Goal: Information Seeking & Learning: Find specific page/section

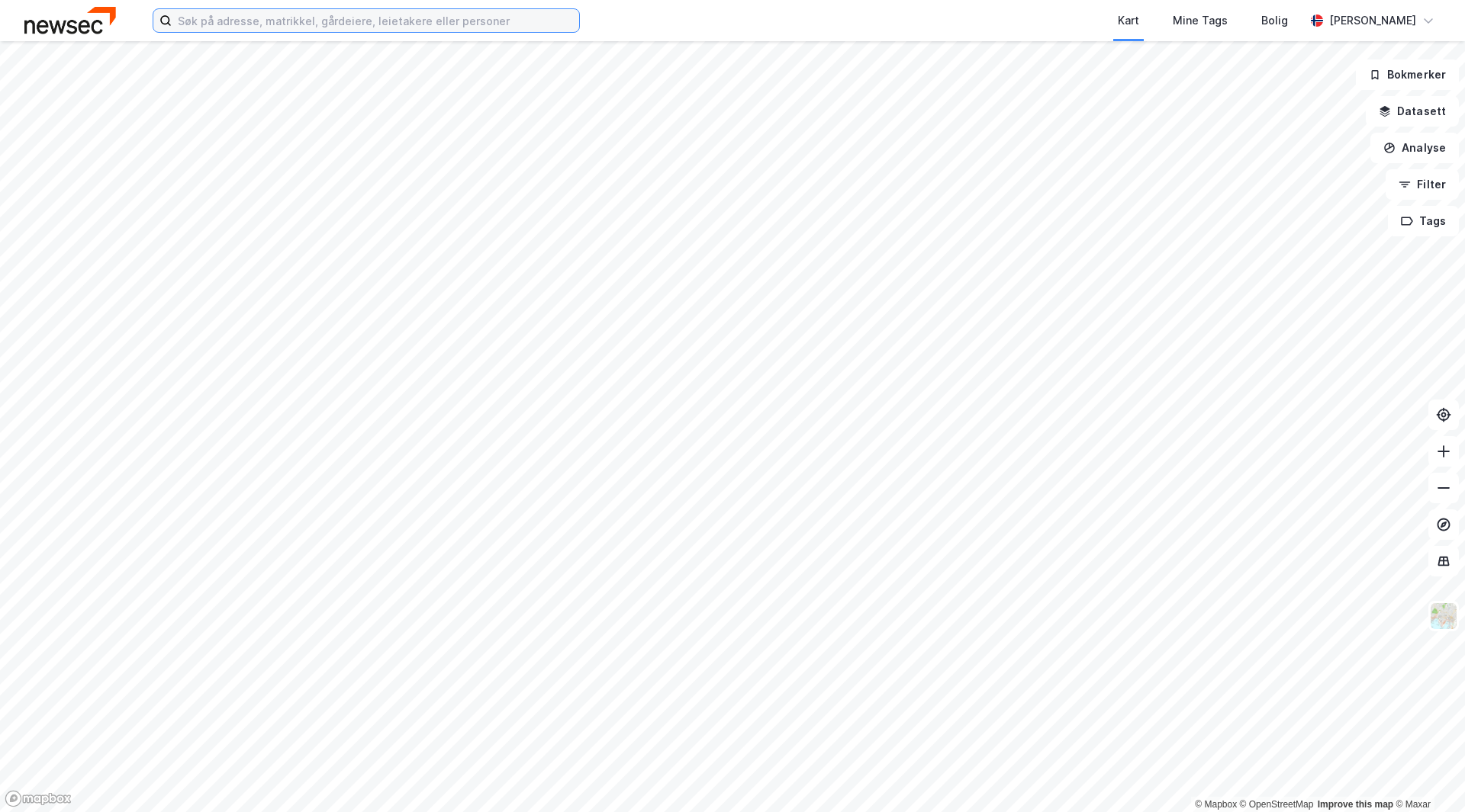
click at [300, 20] on input at bounding box center [375, 20] width 407 height 23
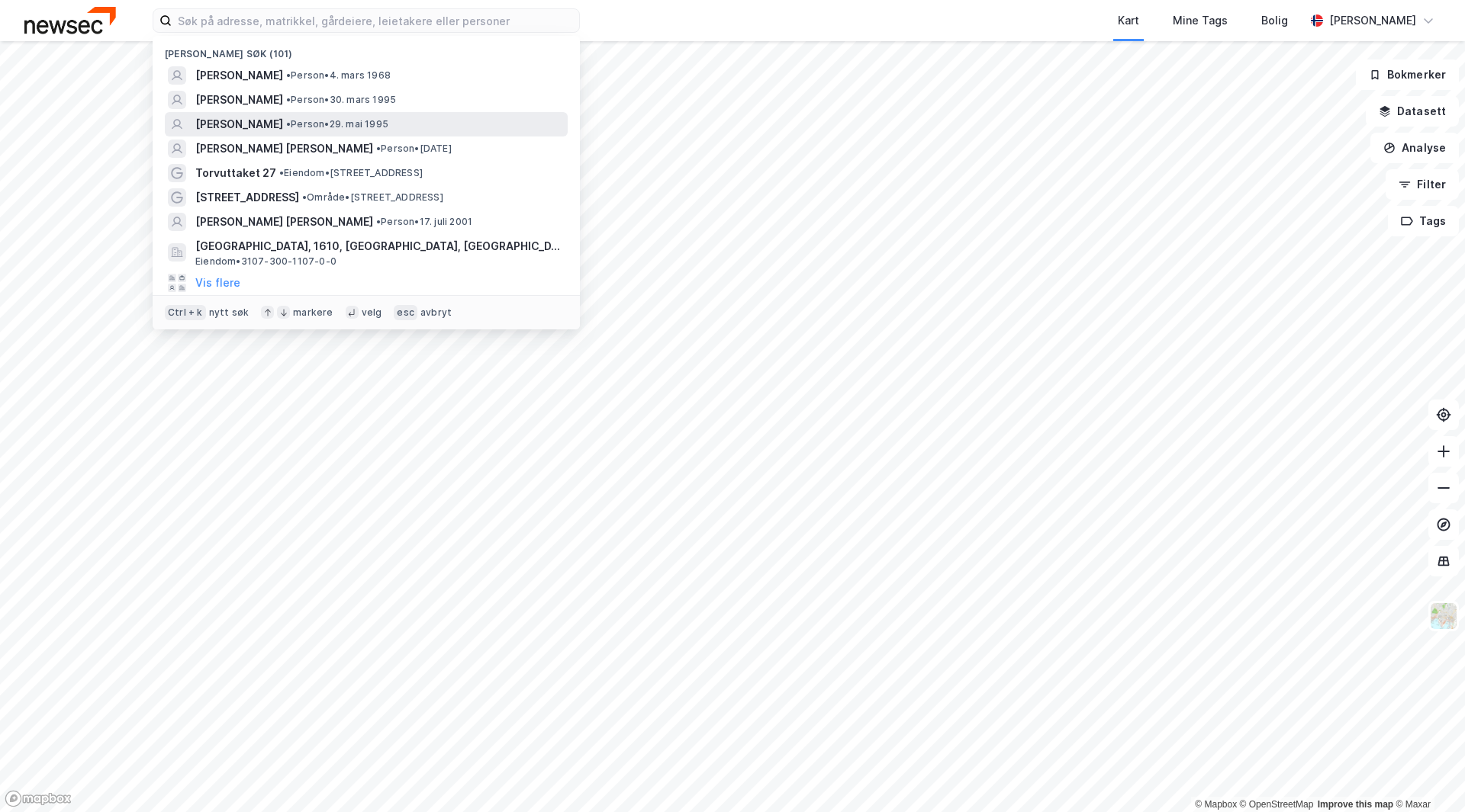
click at [283, 122] on span "[PERSON_NAME]" at bounding box center [239, 124] width 88 height 18
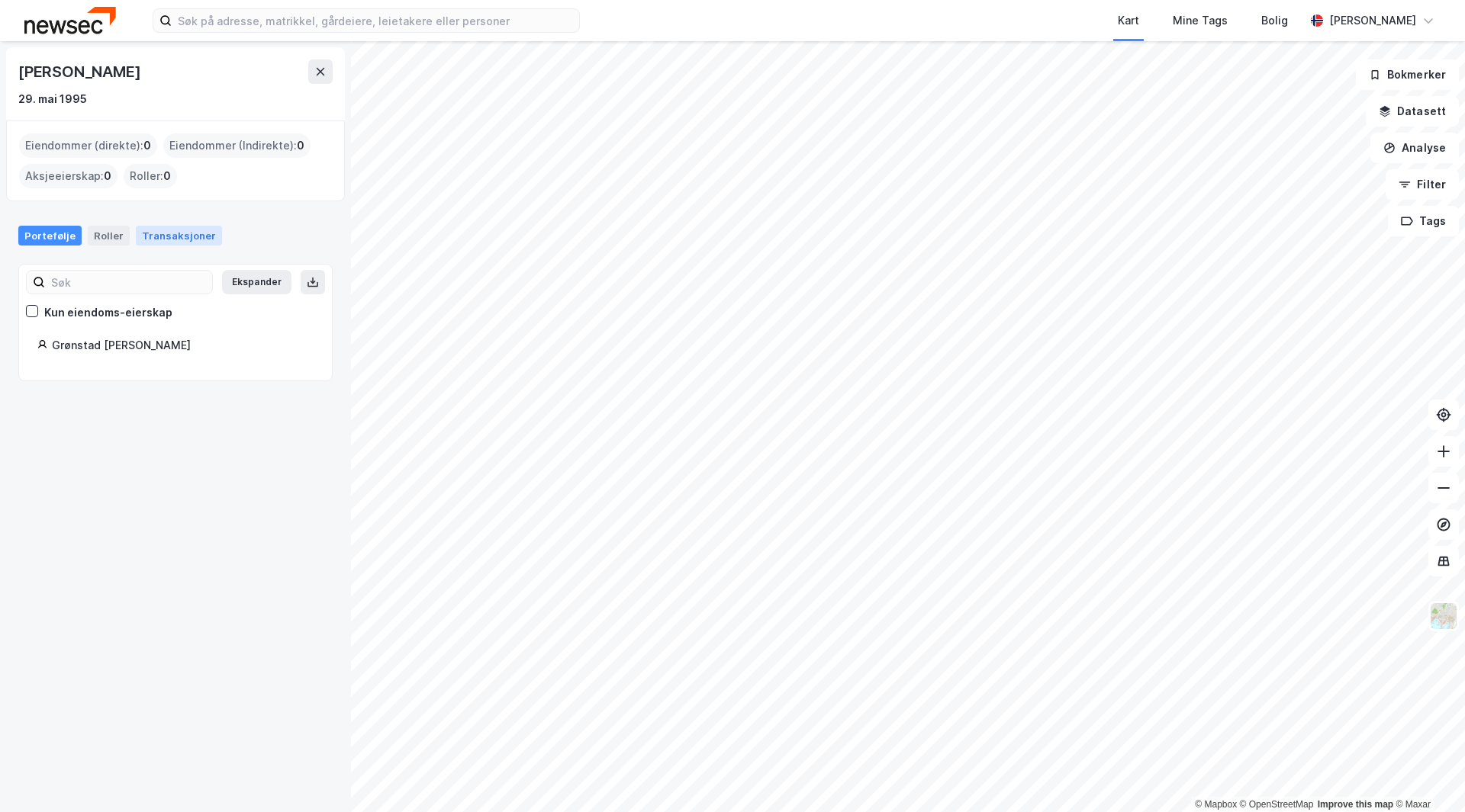
click at [151, 230] on div "Transaksjoner" at bounding box center [178, 236] width 86 height 20
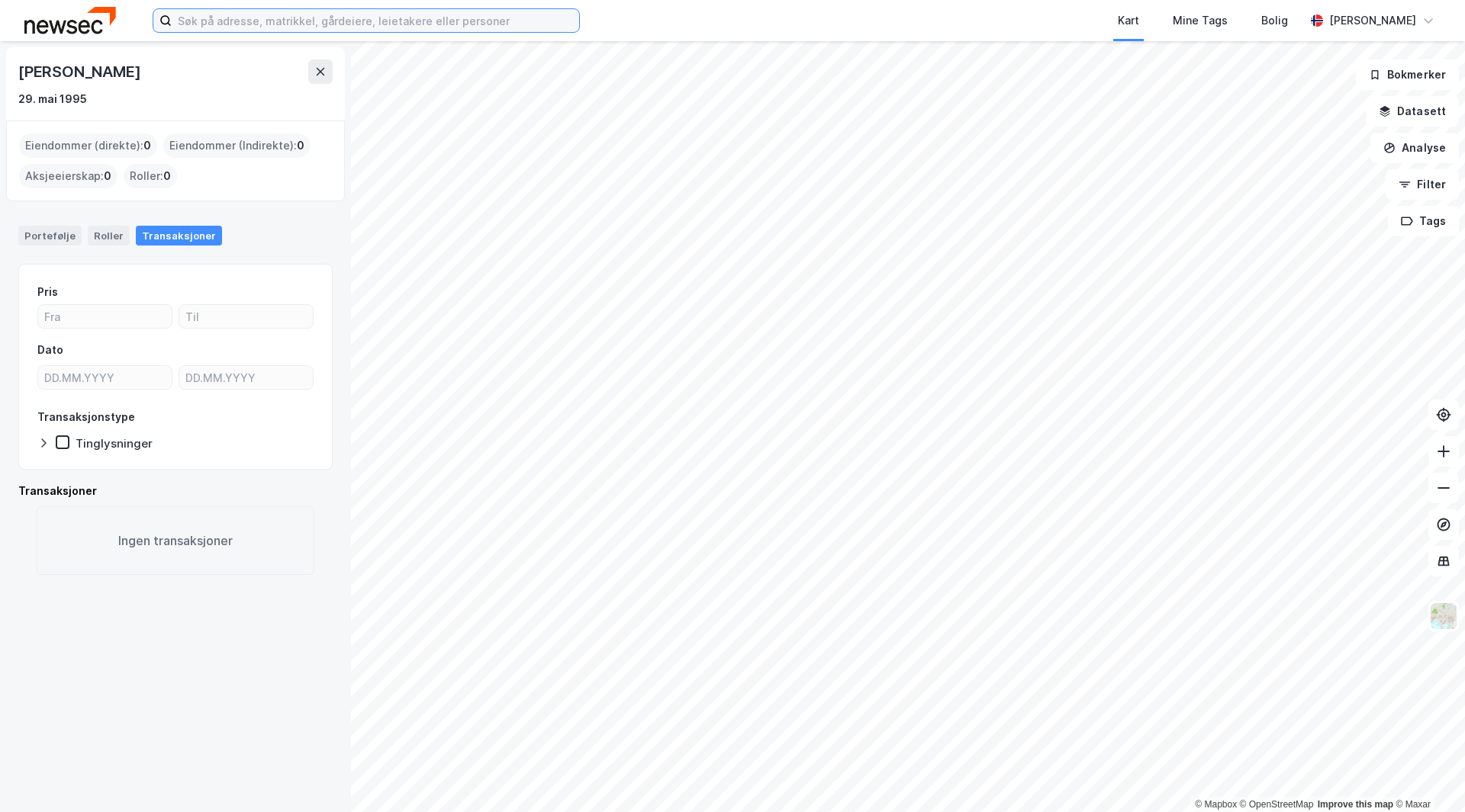
click at [258, 26] on input at bounding box center [375, 20] width 407 height 23
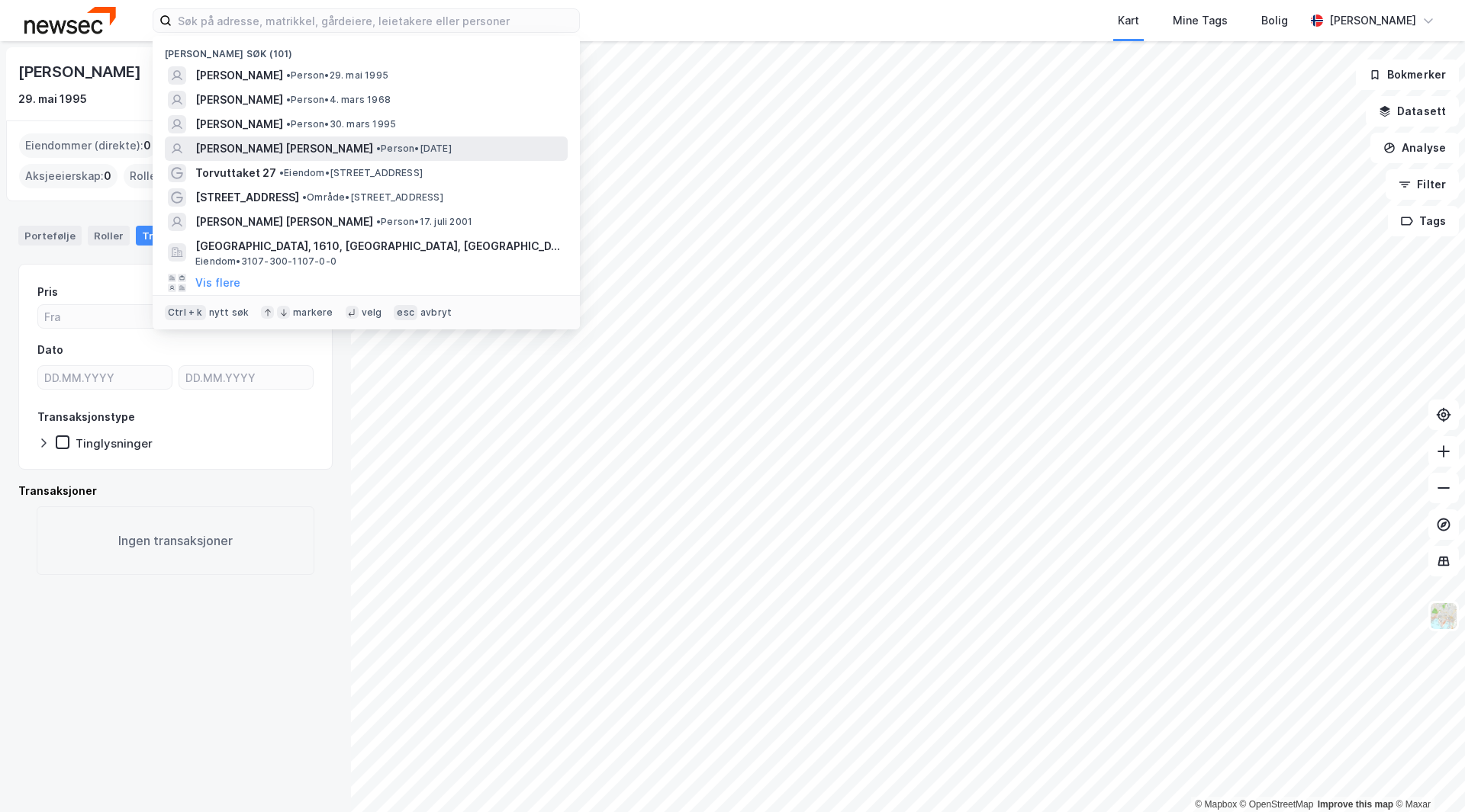
click at [285, 149] on span "[PERSON_NAME] [PERSON_NAME]" at bounding box center [284, 148] width 178 height 18
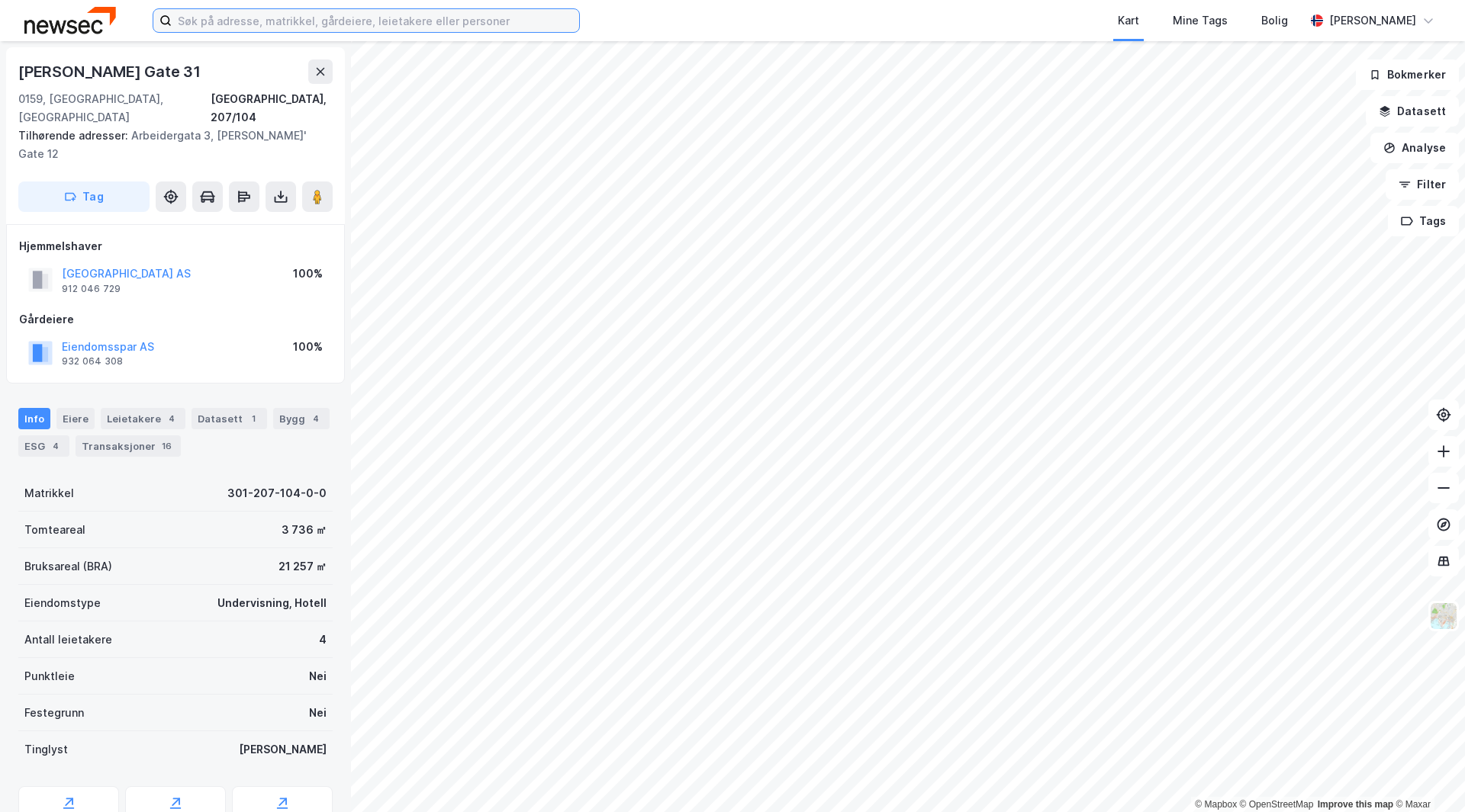
click at [286, 23] on input at bounding box center [375, 20] width 407 height 23
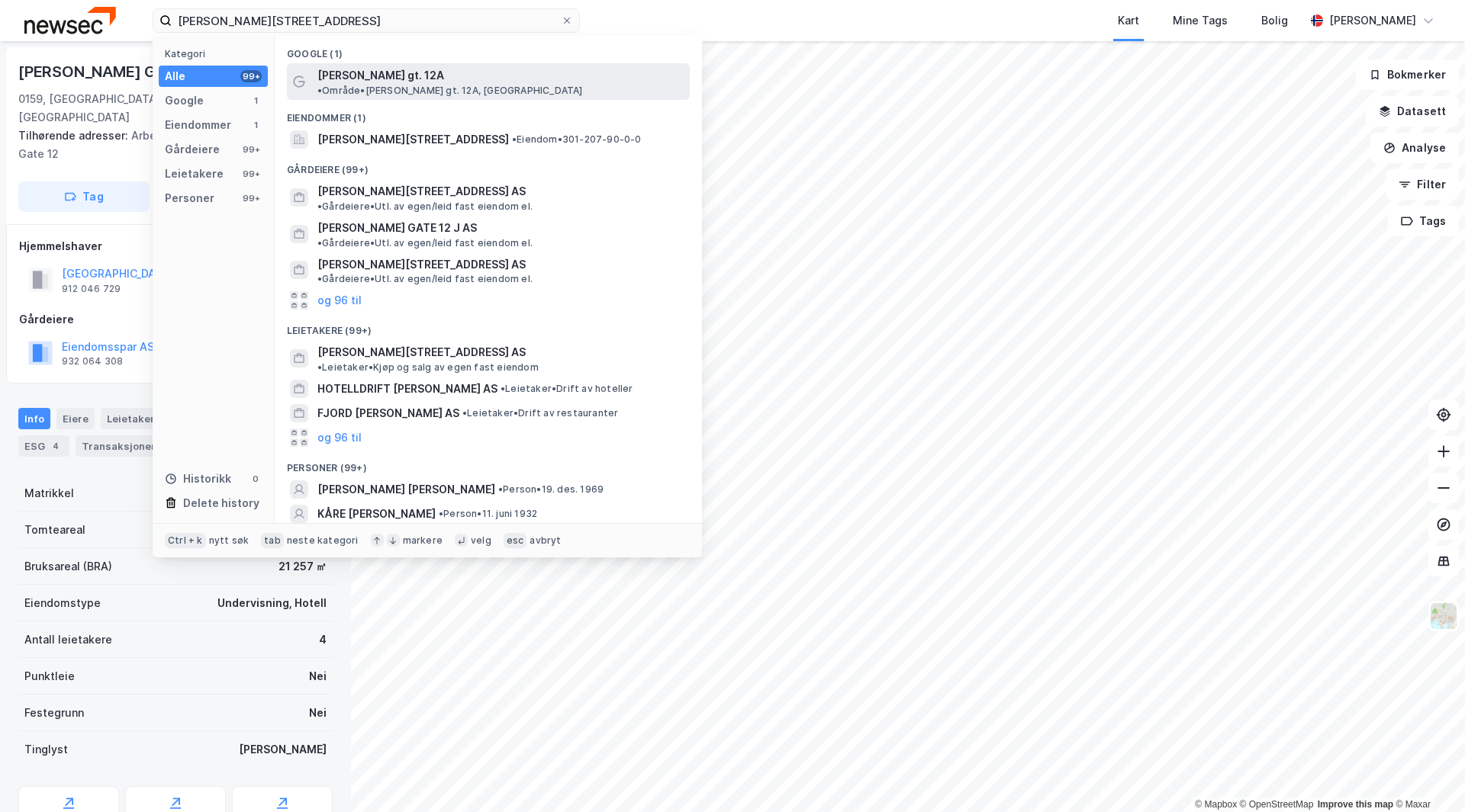
click at [398, 72] on span "[PERSON_NAME] gt. 12A" at bounding box center [380, 75] width 127 height 18
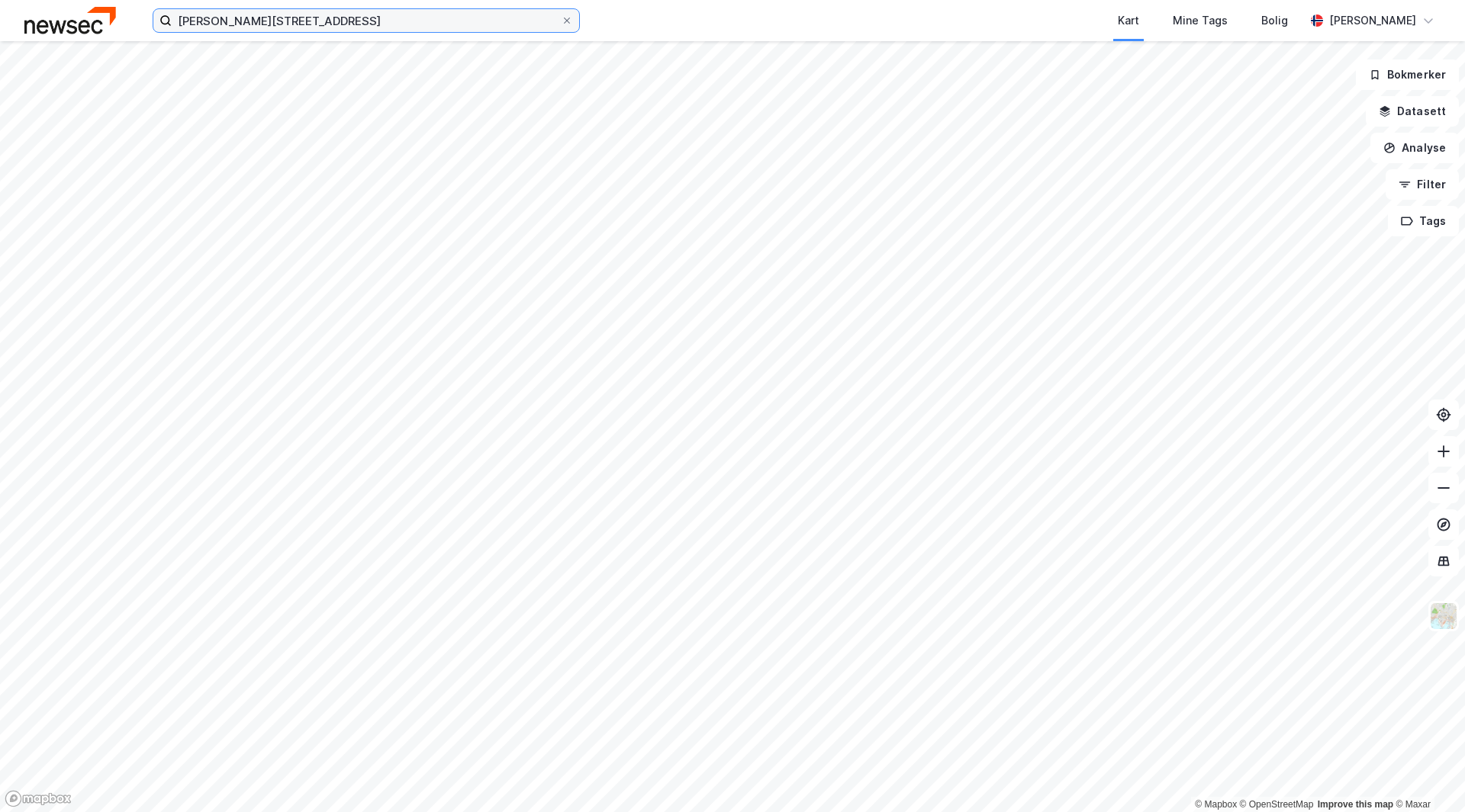
click at [331, 24] on input "[PERSON_NAME][STREET_ADDRESS]" at bounding box center [366, 20] width 389 height 23
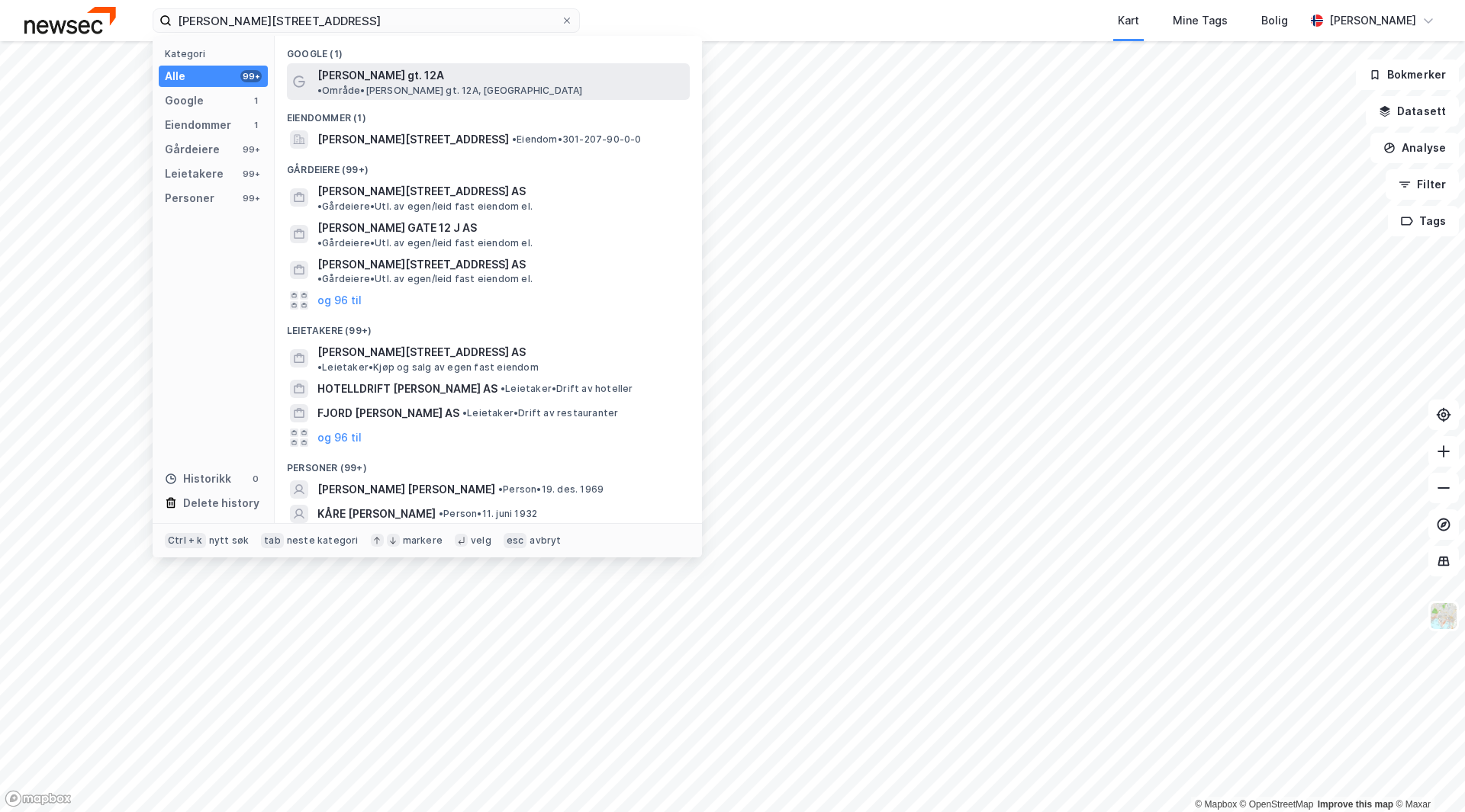
click at [392, 76] on span "[PERSON_NAME] gt. 12A" at bounding box center [380, 75] width 127 height 18
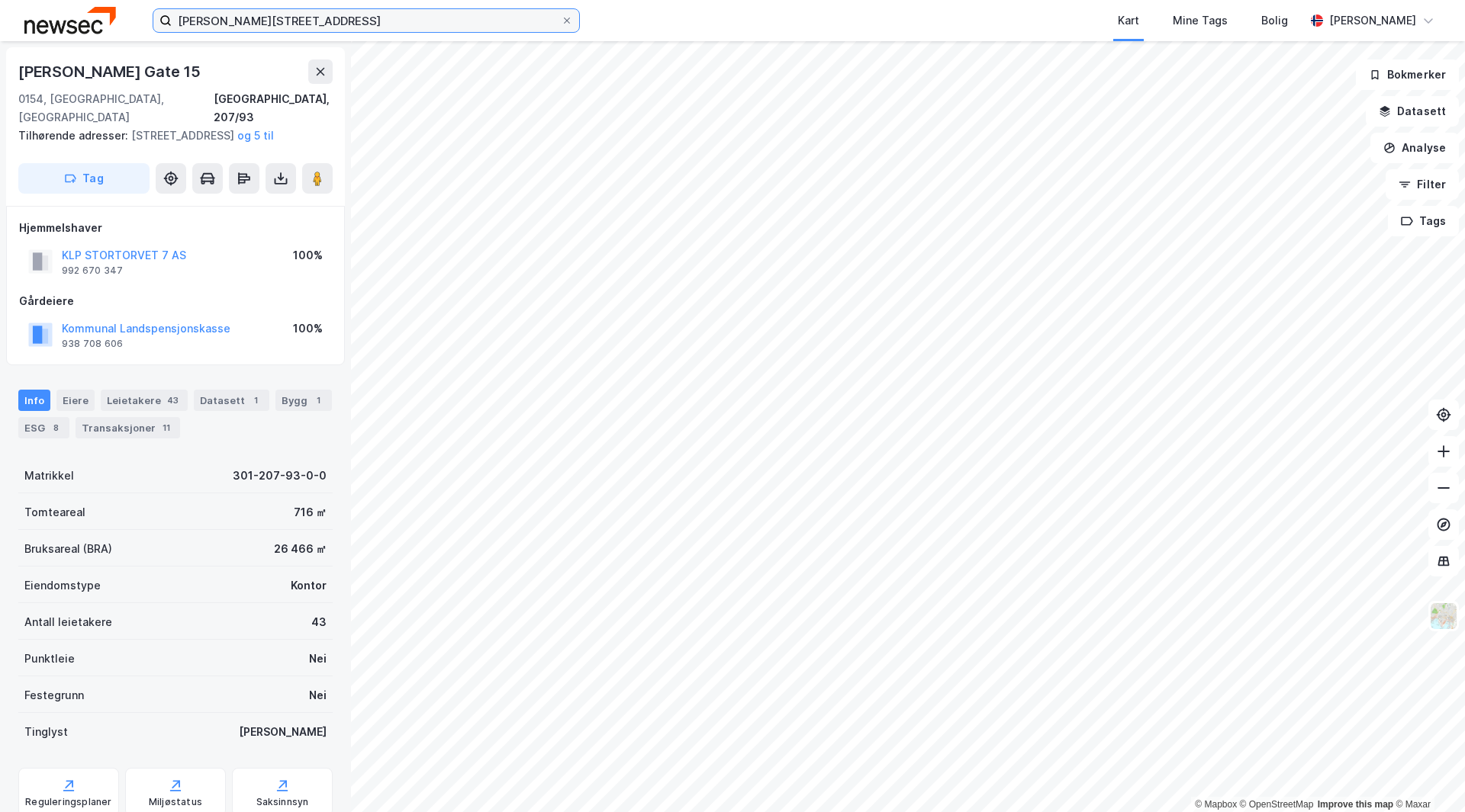
click at [305, 24] on input "[PERSON_NAME][STREET_ADDRESS]" at bounding box center [366, 20] width 389 height 23
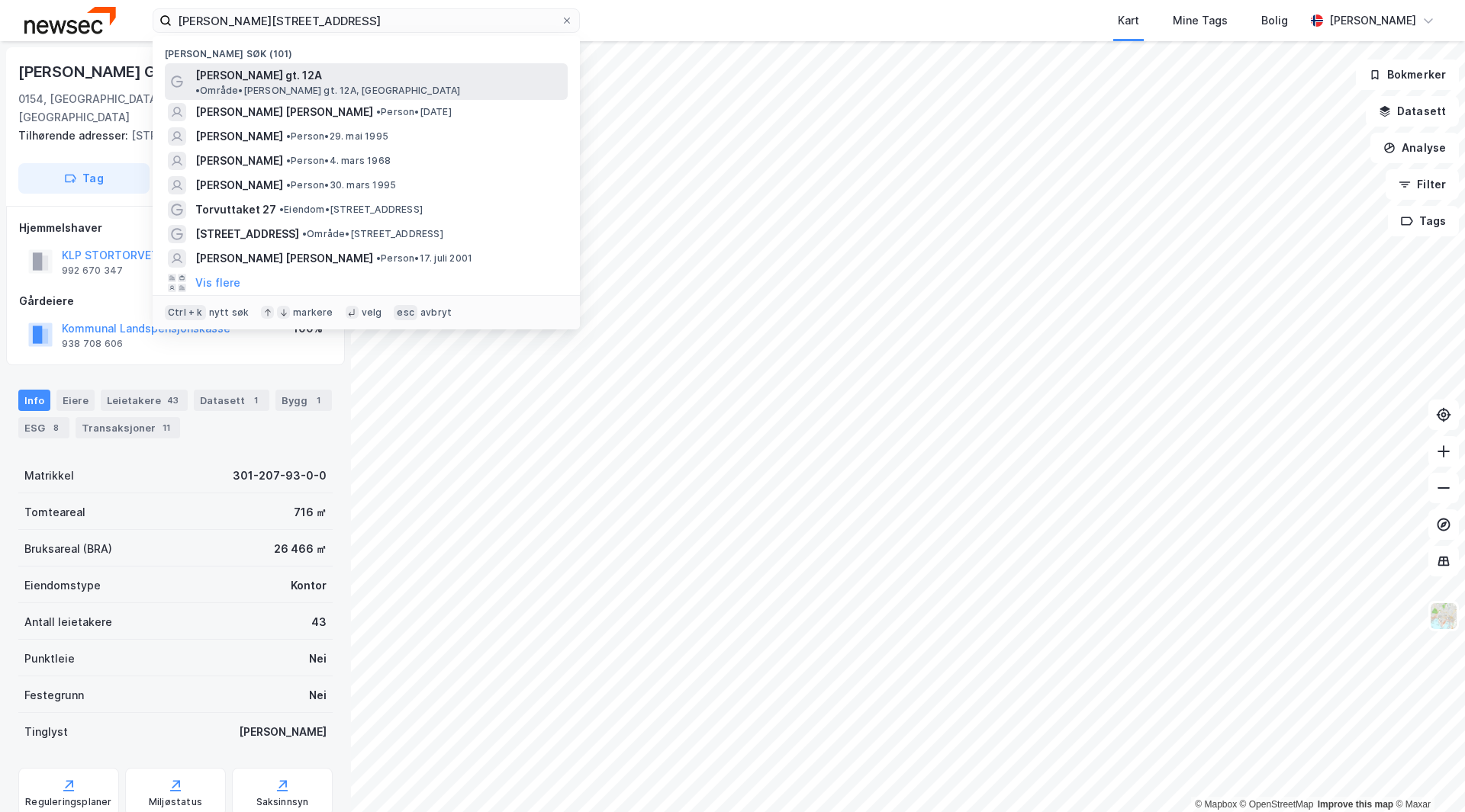
click at [278, 72] on span "[PERSON_NAME] gt. 12A" at bounding box center [258, 75] width 127 height 18
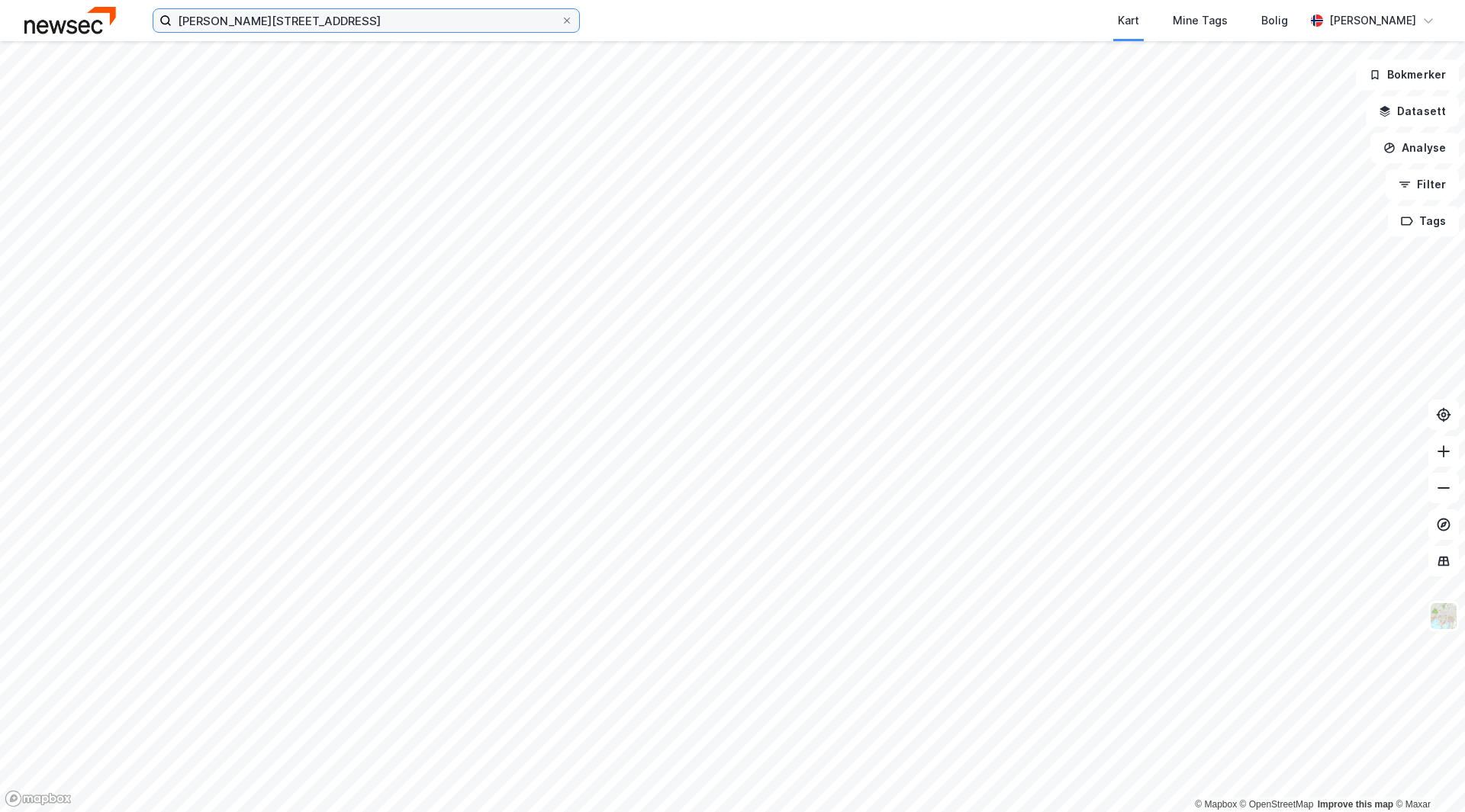
click at [298, 29] on input "[PERSON_NAME][STREET_ADDRESS]" at bounding box center [366, 20] width 389 height 23
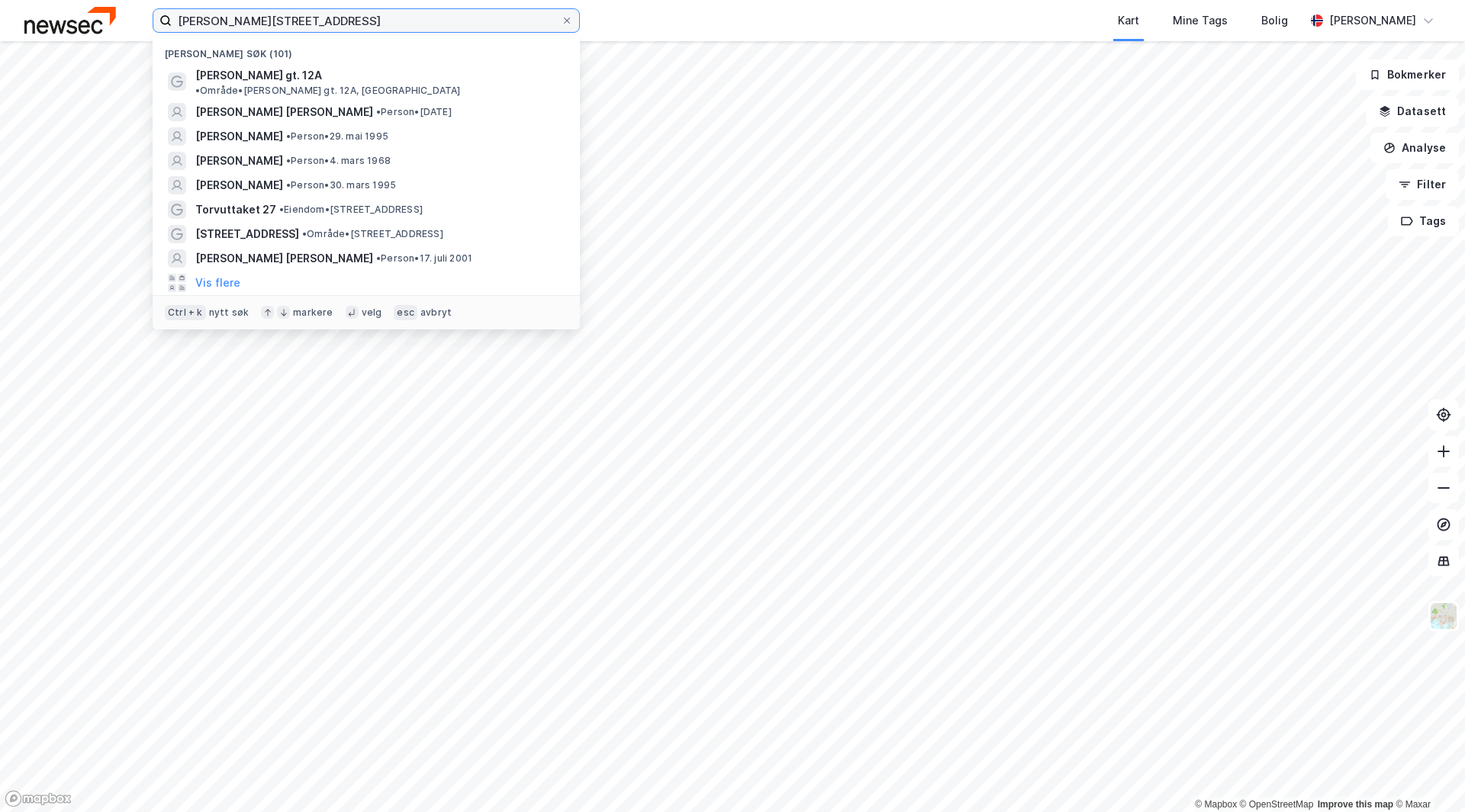
type input "[PERSON_NAME][STREET_ADDRESS]"
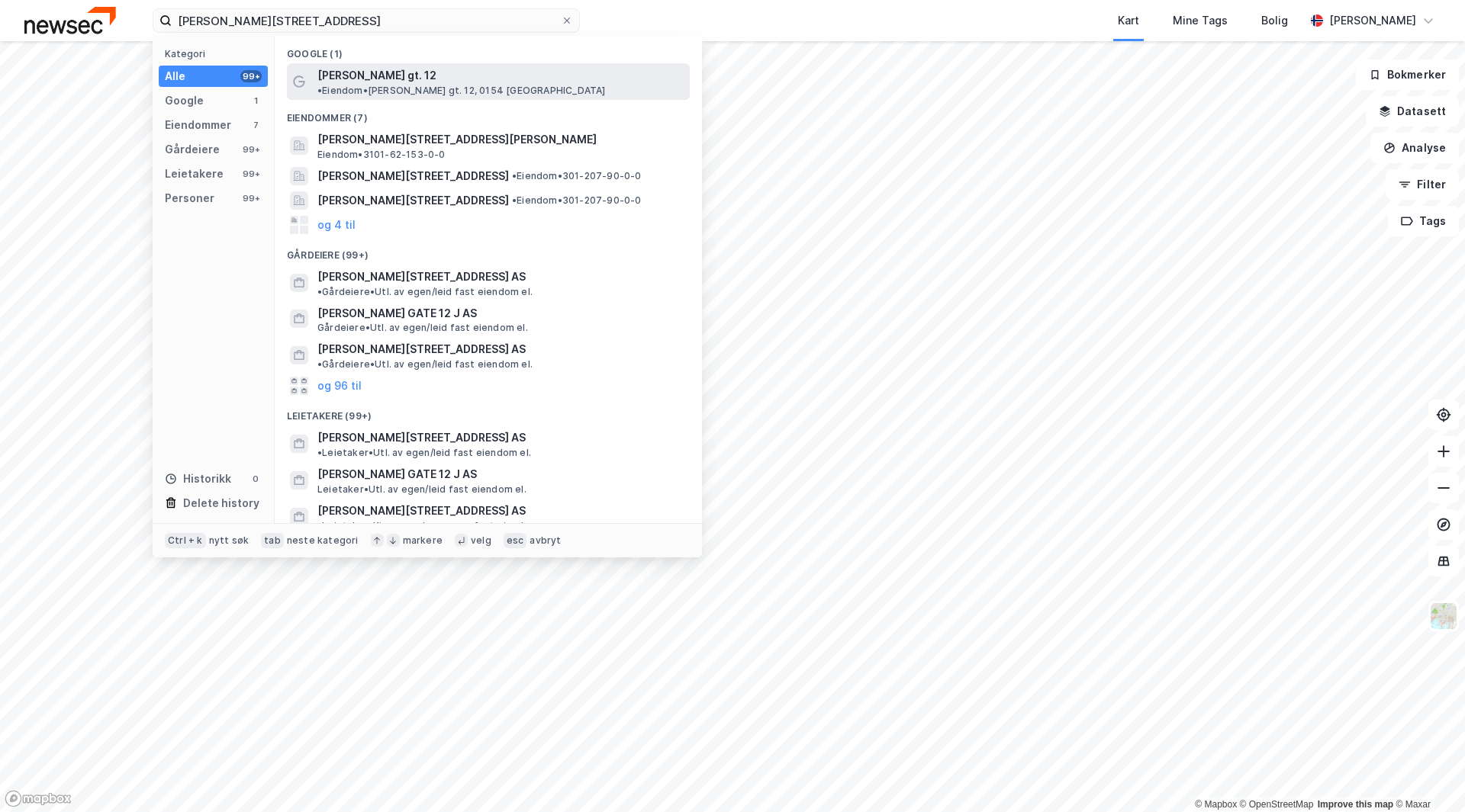
click at [322, 85] on span "•" at bounding box center [319, 91] width 5 height 12
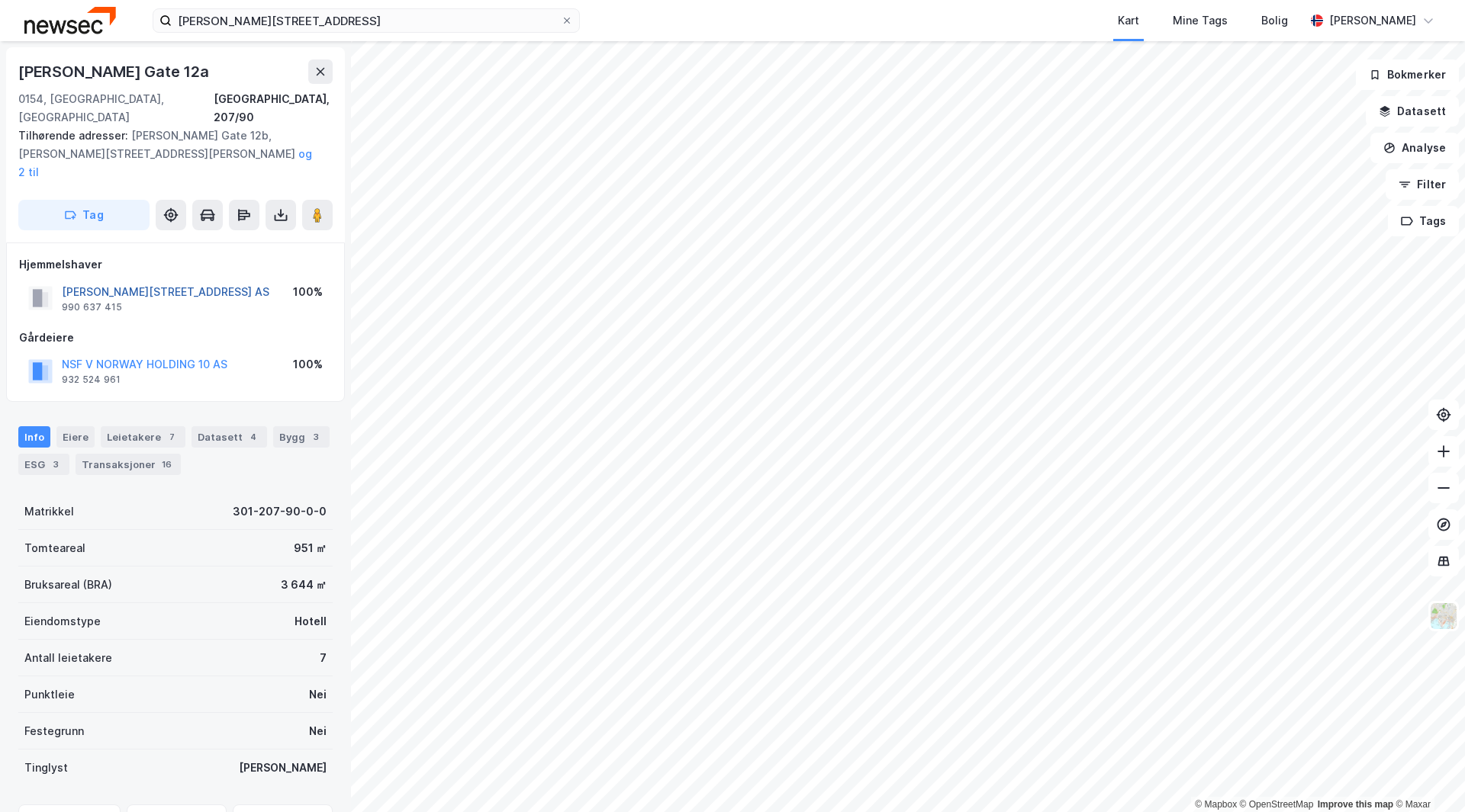
click at [0, 0] on button "[PERSON_NAME][STREET_ADDRESS] AS" at bounding box center [0, 0] width 0 height 0
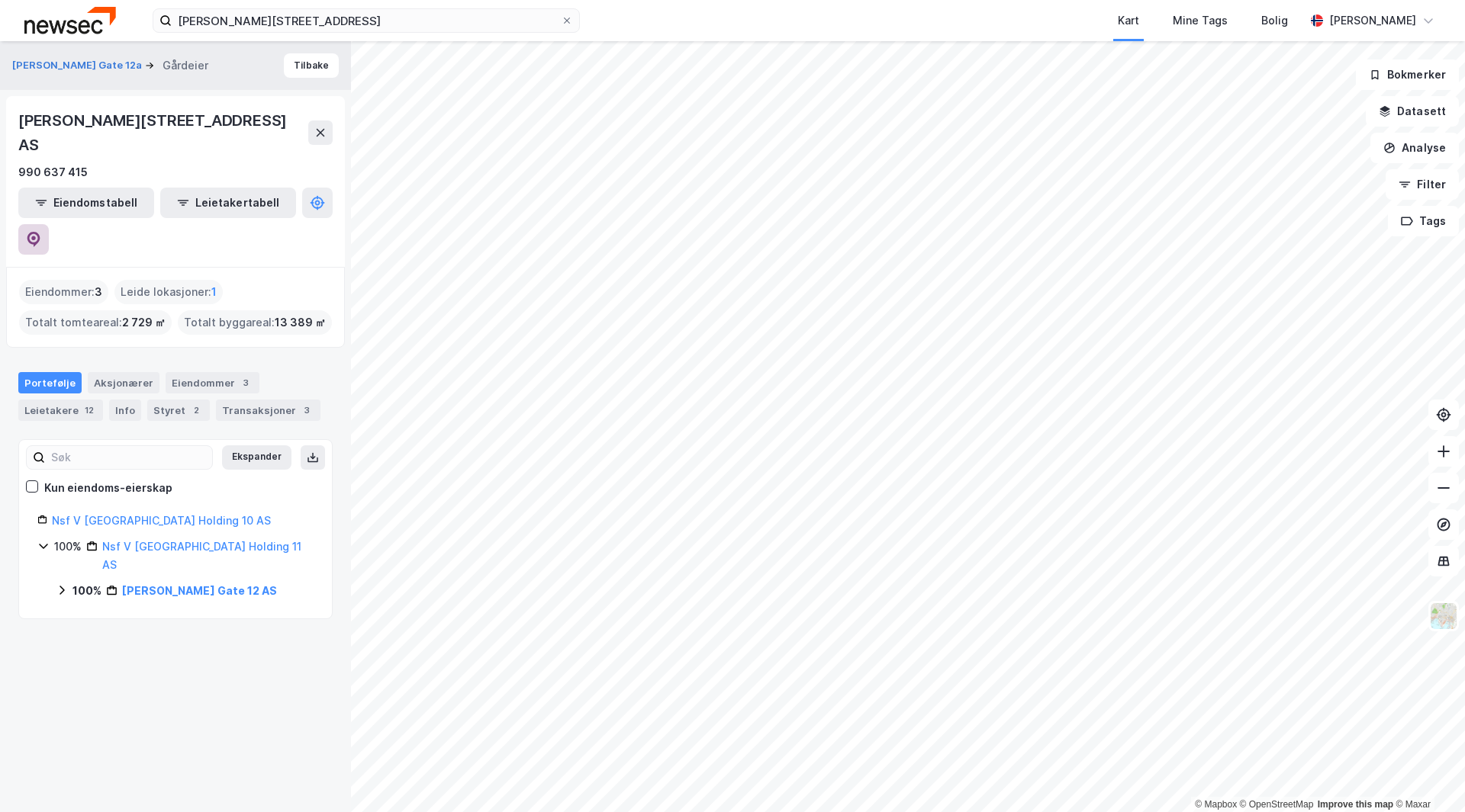
click at [42, 232] on icon at bounding box center [34, 240] width 15 height 15
